Goal: Information Seeking & Learning: Find specific fact

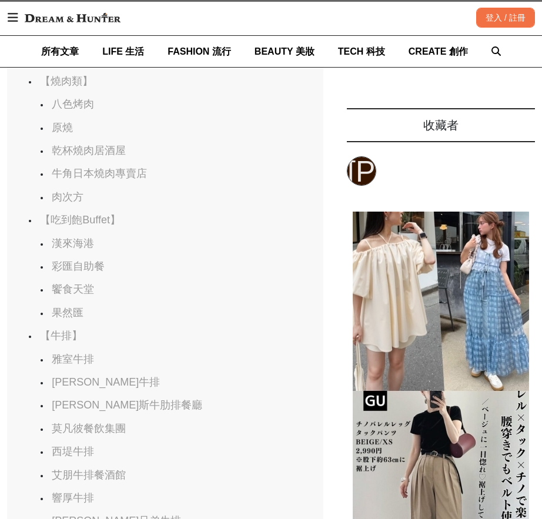
click at [82, 353] on link "雅室牛排" at bounding box center [73, 359] width 42 height 12
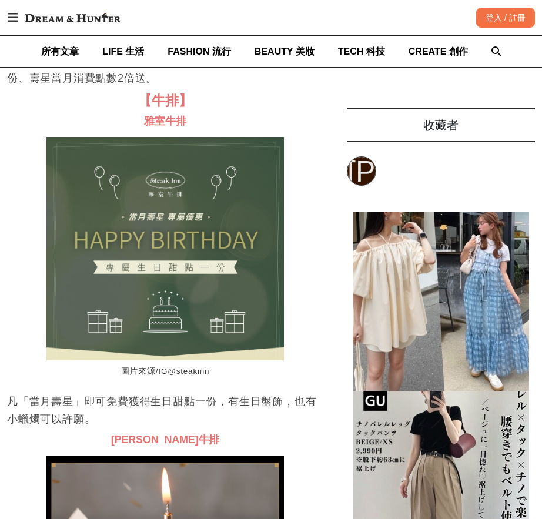
scroll to position [0, 316]
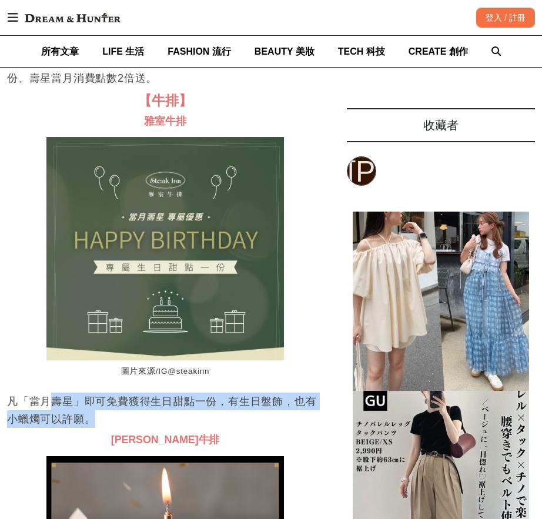
drag, startPoint x: 50, startPoint y: 360, endPoint x: 213, endPoint y: 368, distance: 163.6
click at [213, 393] on p "凡「當月壽星」即可免費獲得生日甜點一份，有生日盤飾，也有小蠟燭可以許願。" at bounding box center [165, 410] width 316 height 35
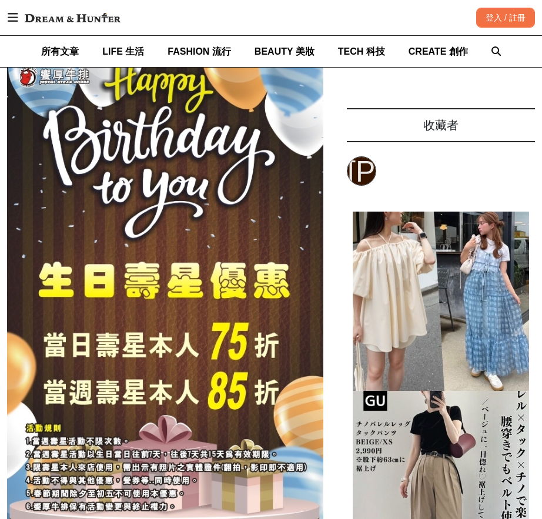
scroll to position [0, 0]
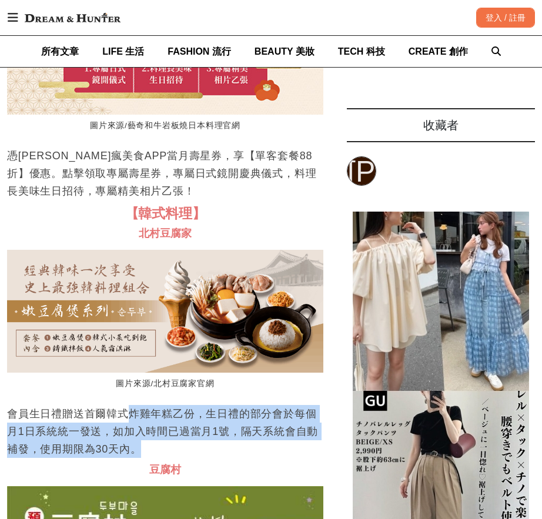
drag, startPoint x: 129, startPoint y: 356, endPoint x: 256, endPoint y: 386, distance: 130.9
click at [256, 405] on p "會員生日禮贈送首爾韓式炸雞年糕乙份，生日禮的部分會於每個月1日系統統一發送，如加入時間已過當月1號，隔天系統會自動補發，使用期限為30天內。" at bounding box center [165, 431] width 316 height 53
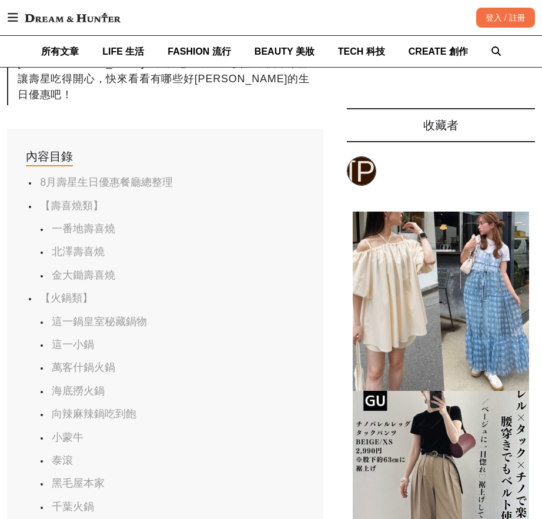
click at [107, 316] on link "這一鍋皇室秘藏鍋物" at bounding box center [99, 322] width 95 height 12
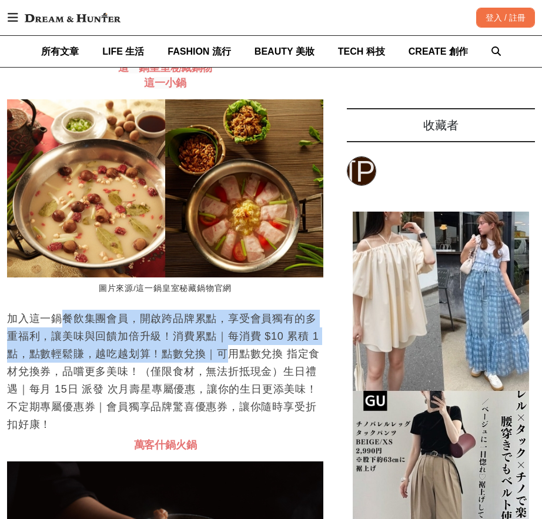
drag, startPoint x: 66, startPoint y: 330, endPoint x: 228, endPoint y: 358, distance: 164.1
click at [228, 358] on p "加入這一鍋餐飲集團會員，開啟跨品牌累點，享受會員獨有的多重福利，讓美味與回饋加倍升級！消費累點｜每消費 $10 累積 1點，點數輕鬆賺，越吃越划算！點數兌換｜…" at bounding box center [165, 371] width 316 height 123
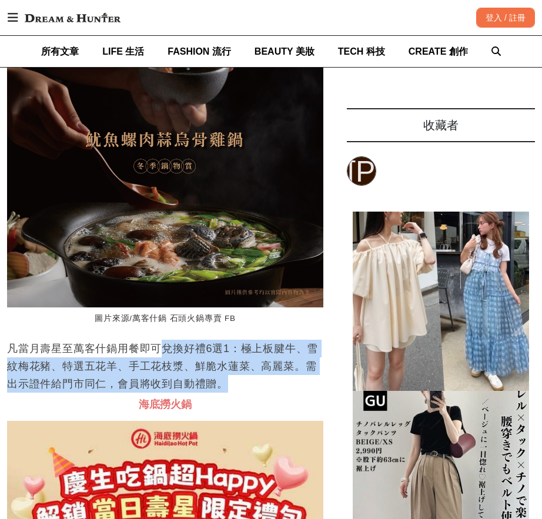
drag, startPoint x: 158, startPoint y: 361, endPoint x: 230, endPoint y: 387, distance: 76.8
click at [230, 387] on p "凡當月壽星至萬客什鍋用餐即可兌換好禮6選1：極上板腱牛、雪紋梅花豬、特選五花羊、手工花枝漿、鮮脆水蓮菜、高麗菜。需出示證件給門市同仁，會員將收到自動禮贈。" at bounding box center [165, 366] width 316 height 53
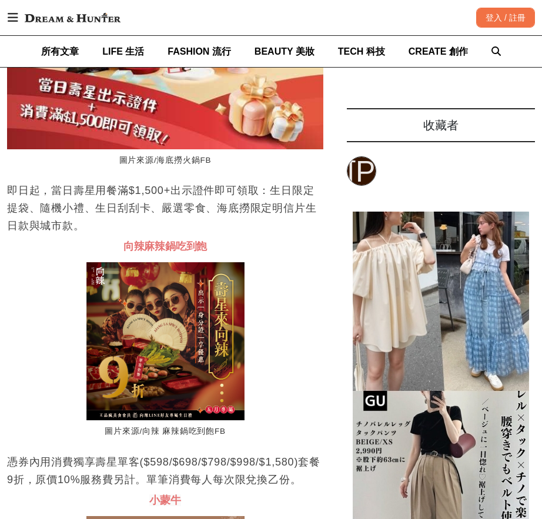
drag, startPoint x: 63, startPoint y: 196, endPoint x: 210, endPoint y: 234, distance: 151.8
click at [210, 234] on p "即日起，當日壽星用餐滿$1,500+出示證件即可領取：生日限定提袋、隨機小禮、生日刮刮卡、嚴選零食、海底撈限定明信片生日款與城市款。" at bounding box center [165, 208] width 316 height 53
drag, startPoint x: 1, startPoint y: 199, endPoint x: 241, endPoint y: 232, distance: 242.0
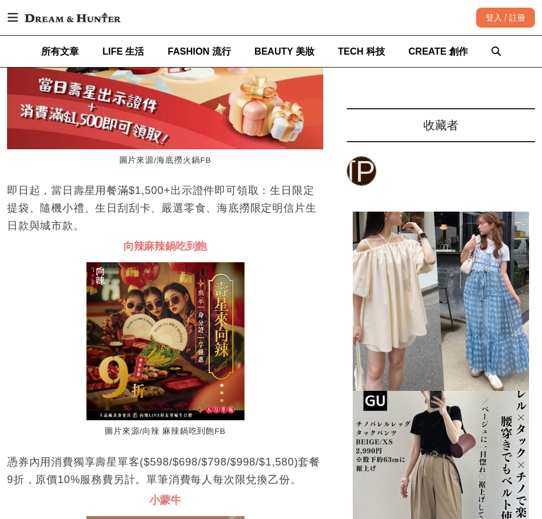
click at [241, 232] on p "即日起，當日壽星用餐滿$1,500+出示證件即可領取：生日限定提袋、隨機小禮、生日刮刮卡、嚴選零食、海底撈限定明信片生日款與城市款。" at bounding box center [165, 208] width 316 height 53
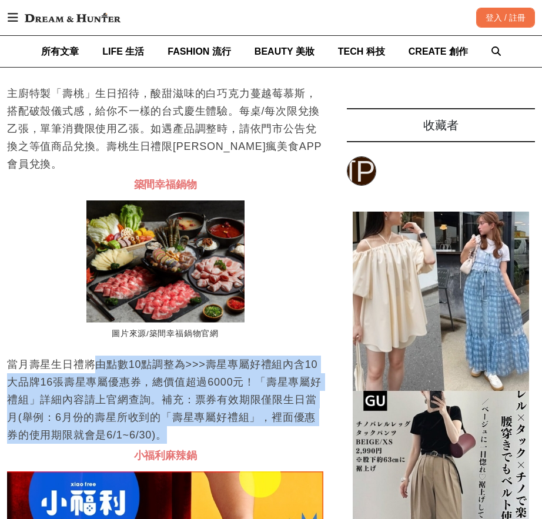
drag, startPoint x: 92, startPoint y: 315, endPoint x: 283, endPoint y: 383, distance: 202.6
click at [283, 383] on p "當月壽星生日禮將由點數10點調整為>>>壽星專屬好禮組內含10大品牌16張壽星專屬優惠券，總價值超過6000元！「壽星專屬好禮組」詳細內容請上官網查詢。補充：…" at bounding box center [165, 400] width 316 height 88
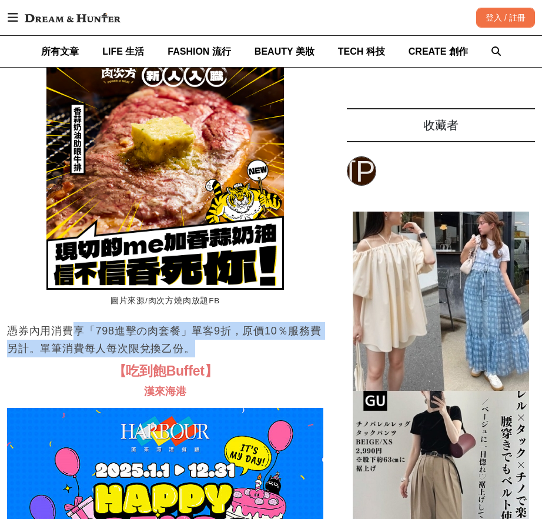
drag, startPoint x: 73, startPoint y: 287, endPoint x: 232, endPoint y: 297, distance: 159.0
click at [232, 322] on p "憑券內用消費享「798進擊の肉套餐」單客9折，原價10％服務費另計。單筆消費每人每次限兌換乙份。" at bounding box center [165, 339] width 316 height 35
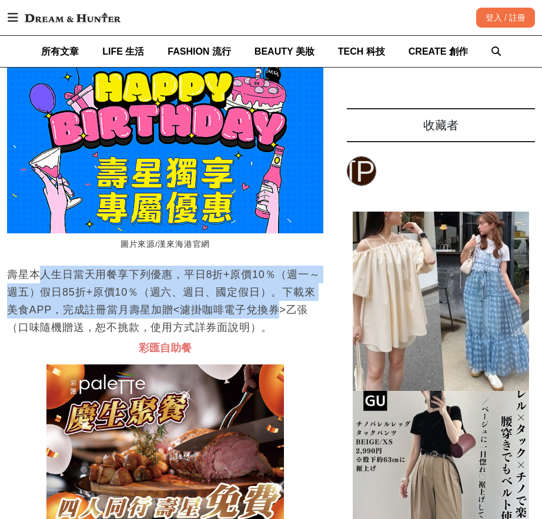
drag, startPoint x: 43, startPoint y: 235, endPoint x: 266, endPoint y: 272, distance: 225.7
click at [266, 272] on p "壽星本人生日當天用餐享下列優惠，平日8折+原價10％（週一～週五）假日85折+原價10％（週六、週日、國定假日）。下載來美食APP，完成註冊當月壽星加贈<濾掛…" at bounding box center [165, 301] width 316 height 71
